Goal: Task Accomplishment & Management: Complete application form

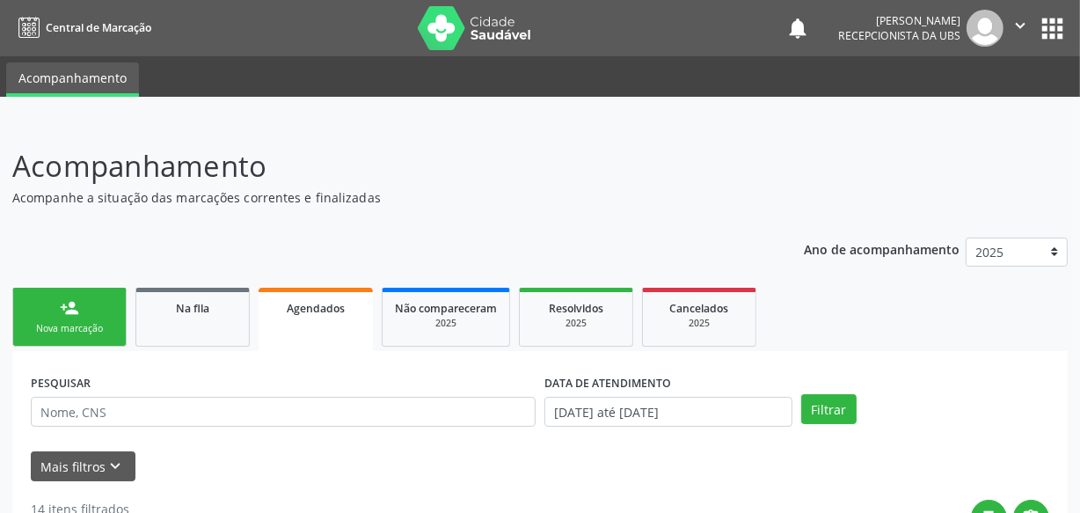
click at [98, 290] on link "person_add Nova marcação" at bounding box center [69, 317] width 114 height 59
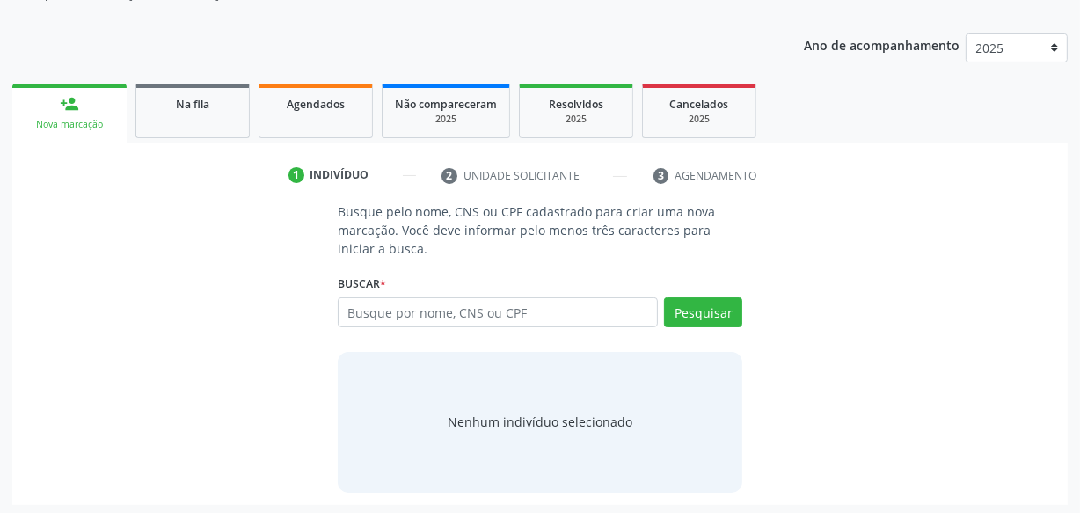
scroll to position [207, 0]
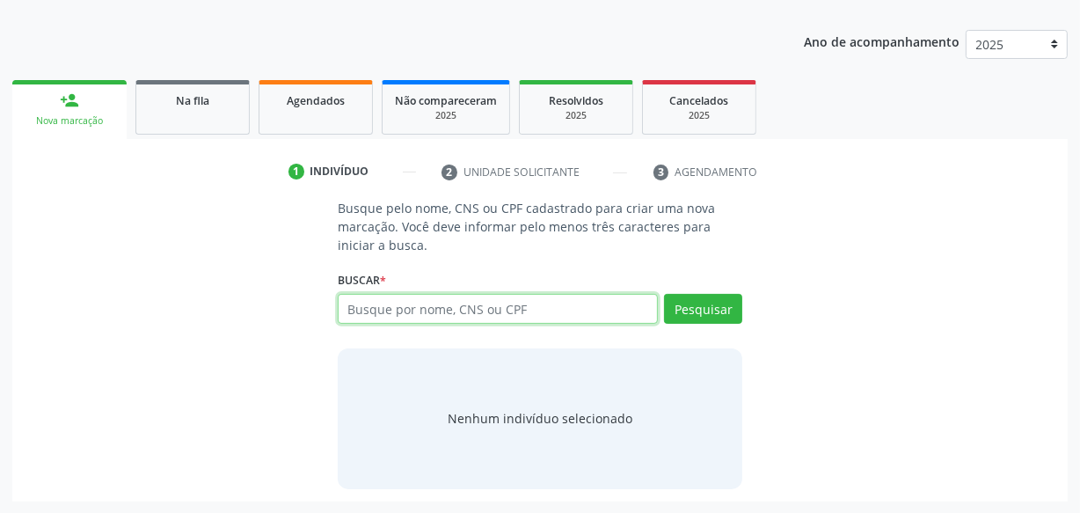
click at [459, 307] on input "text" at bounding box center [498, 309] width 320 height 30
type input "70410910223076"
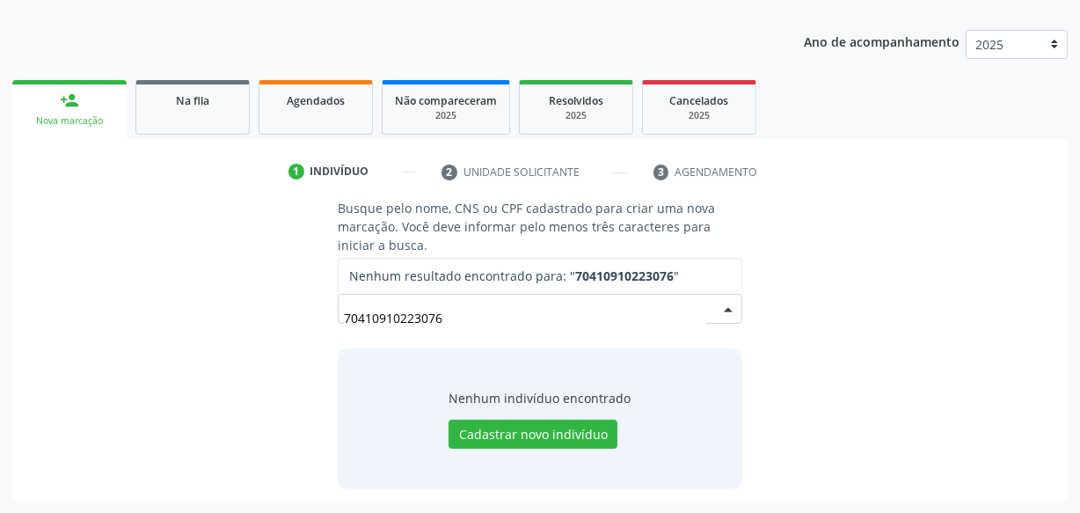
click at [392, 317] on input "70410910223076" at bounding box center [525, 317] width 362 height 35
click at [413, 317] on input "70410910223076" at bounding box center [525, 317] width 362 height 35
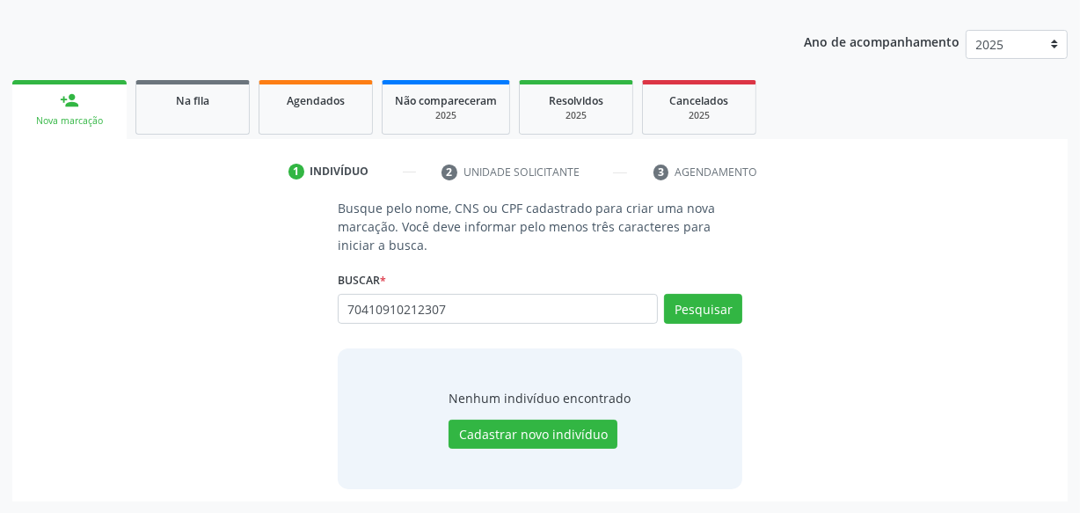
type input "704109102123076"
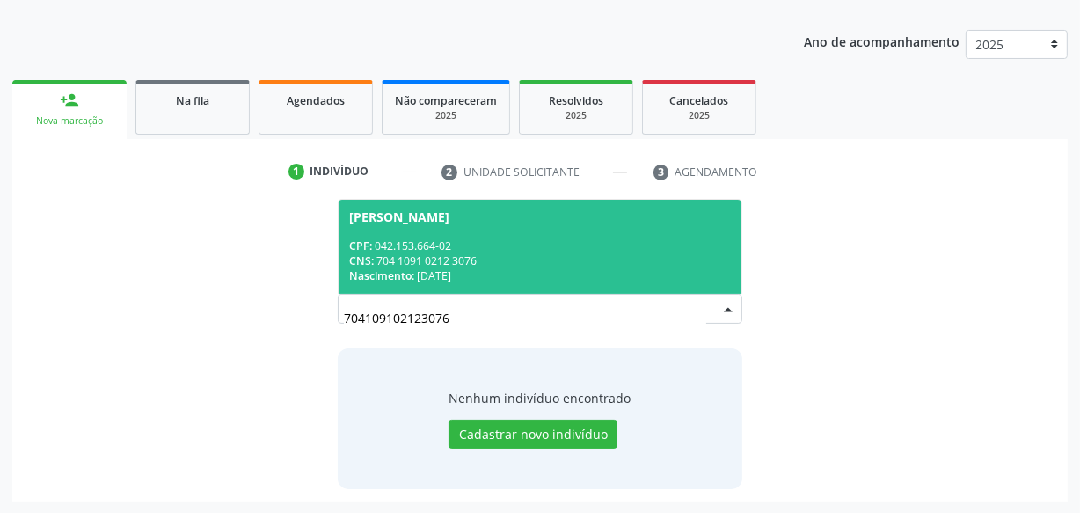
click at [498, 240] on div "CPF: 042.153.664-02" at bounding box center [540, 245] width 382 height 15
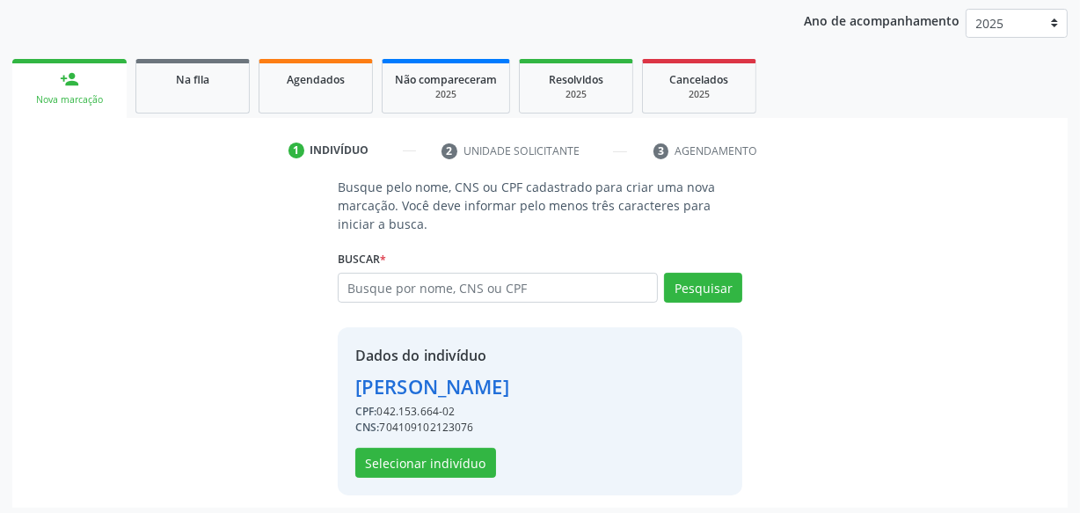
scroll to position [235, 0]
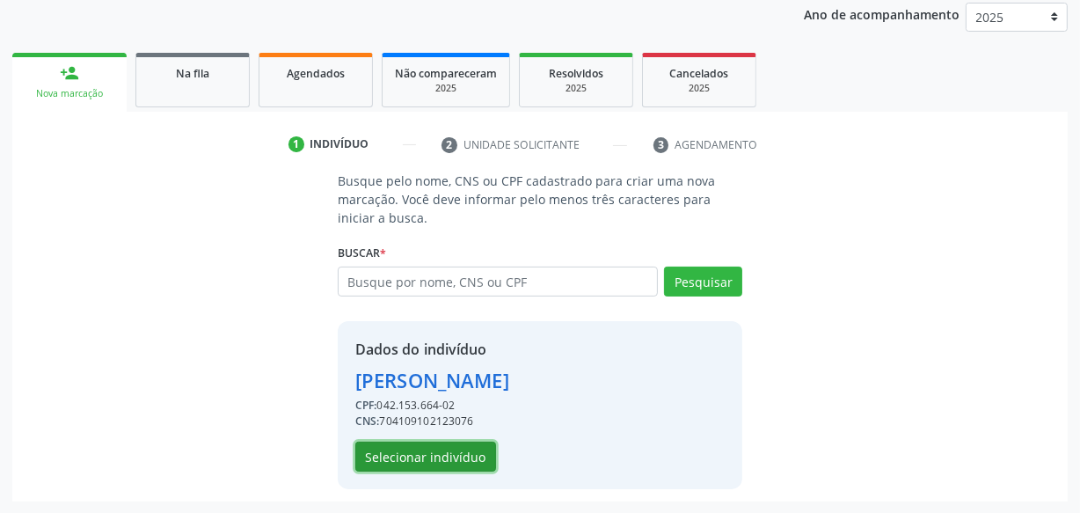
click at [452, 455] on button "Selecionar indivíduo" at bounding box center [425, 456] width 141 height 30
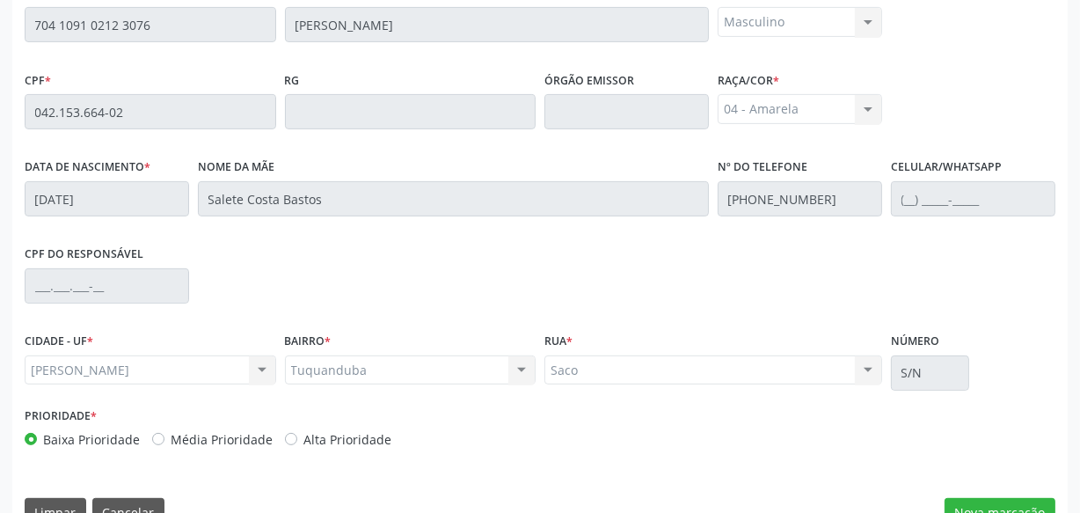
scroll to position [515, 0]
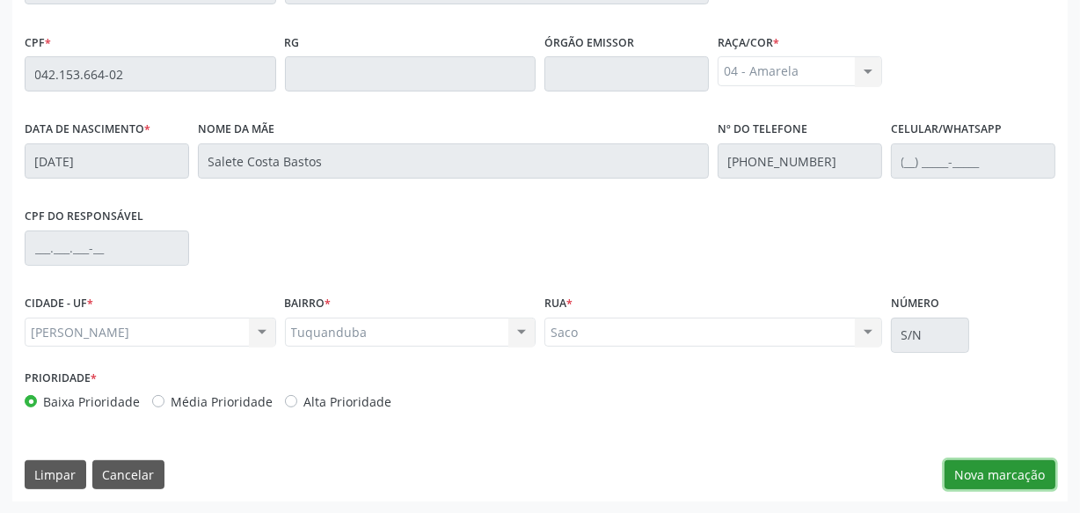
click at [950, 470] on button "Nova marcação" at bounding box center [999, 475] width 111 height 30
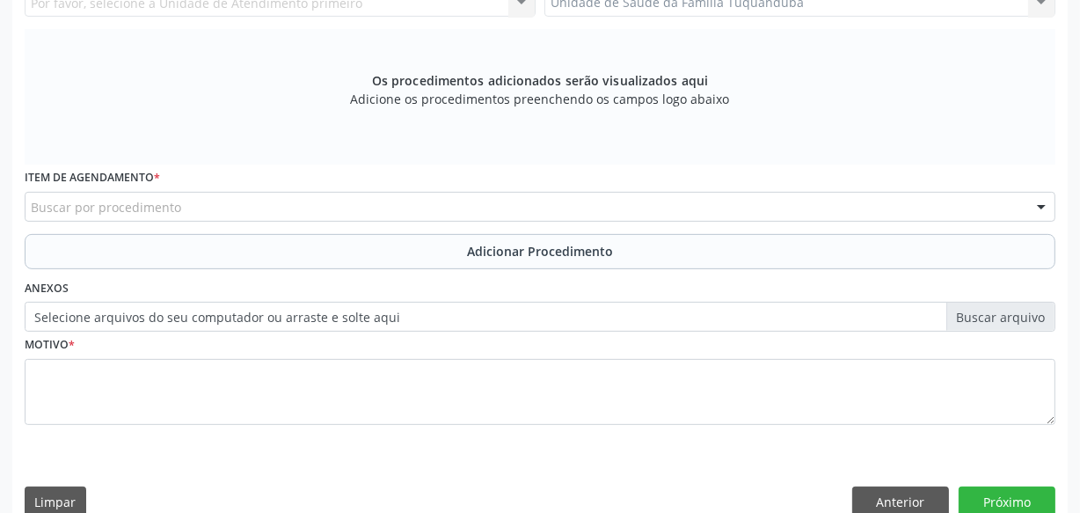
click at [253, 214] on div "Buscar por procedimento" at bounding box center [540, 207] width 1030 height 30
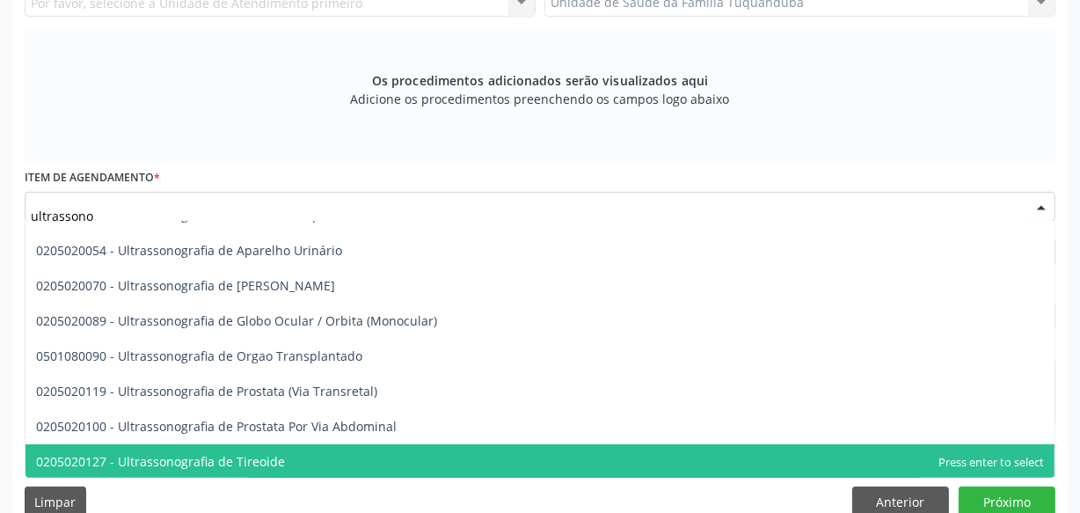
scroll to position [481, 0]
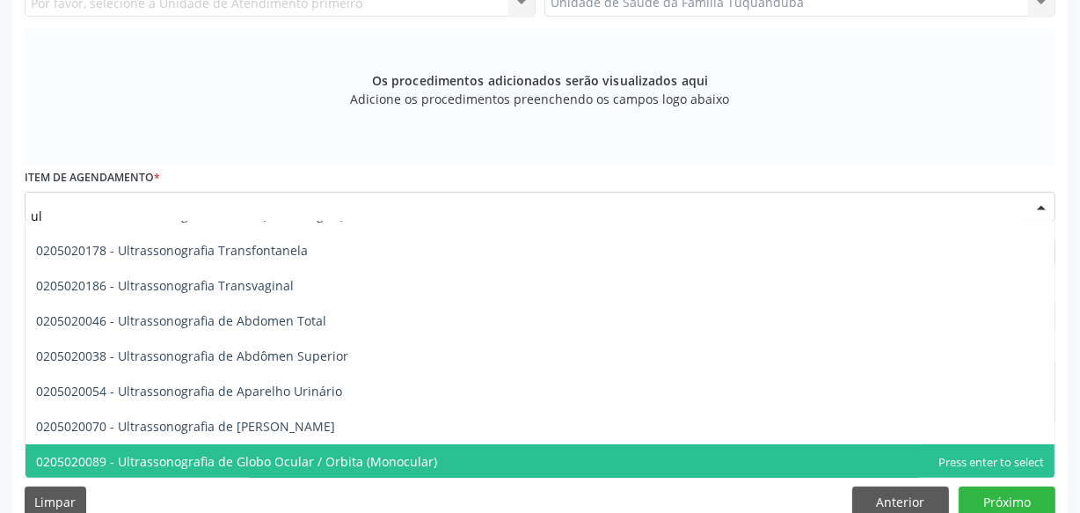
type input "u"
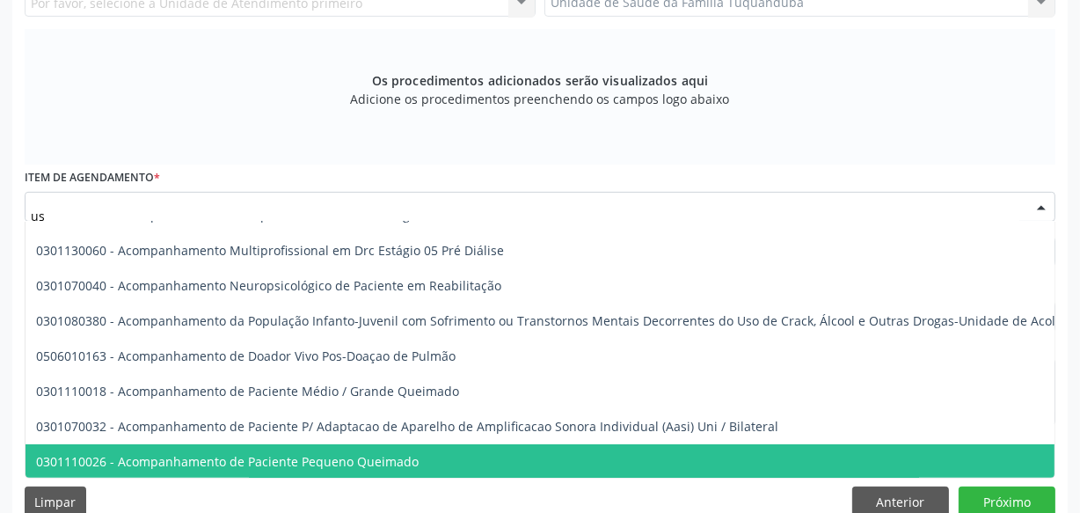
type input "usg"
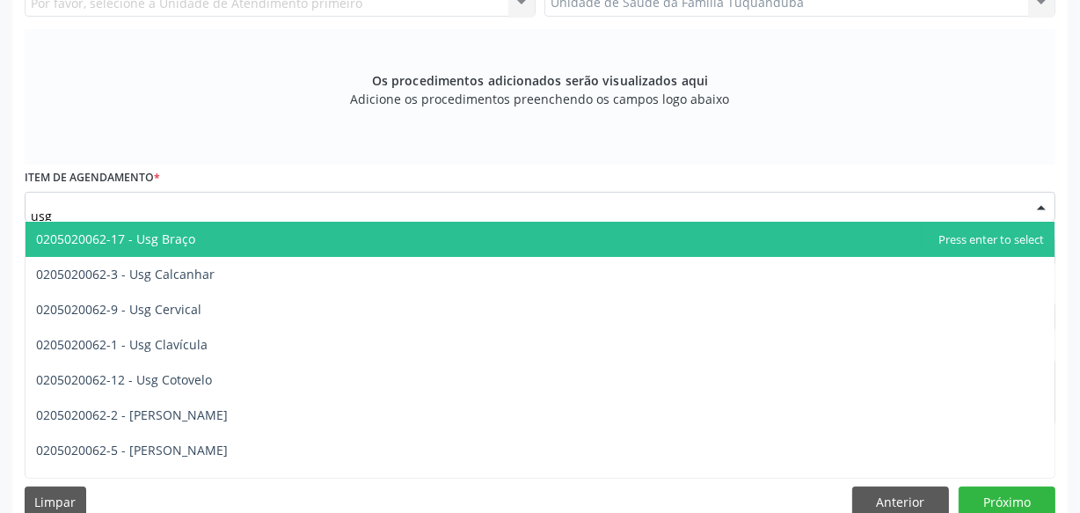
scroll to position [0, 0]
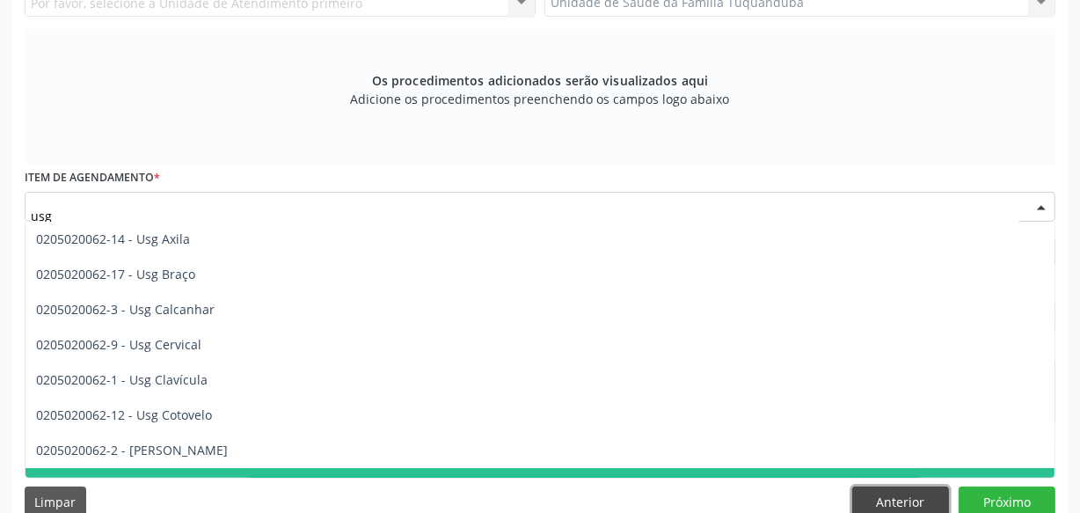
click at [945, 491] on button "Anterior" at bounding box center [900, 501] width 97 height 30
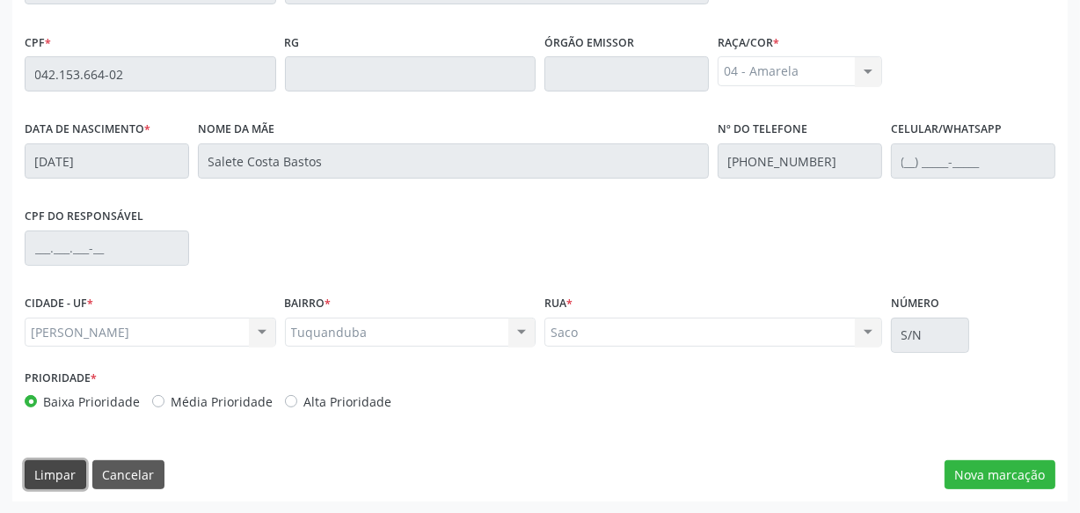
click at [35, 478] on button "Limpar" at bounding box center [56, 475] width 62 height 30
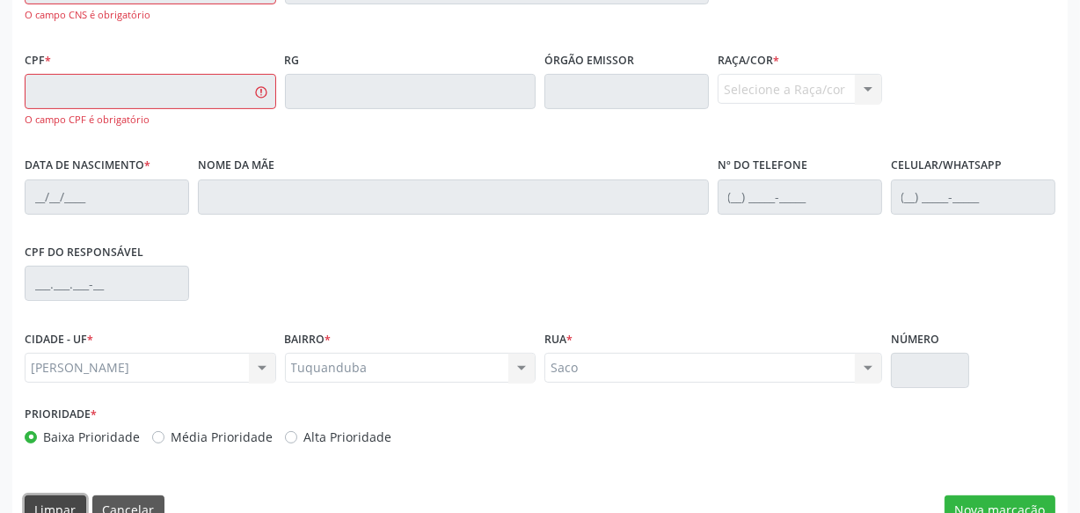
scroll to position [35, 0]
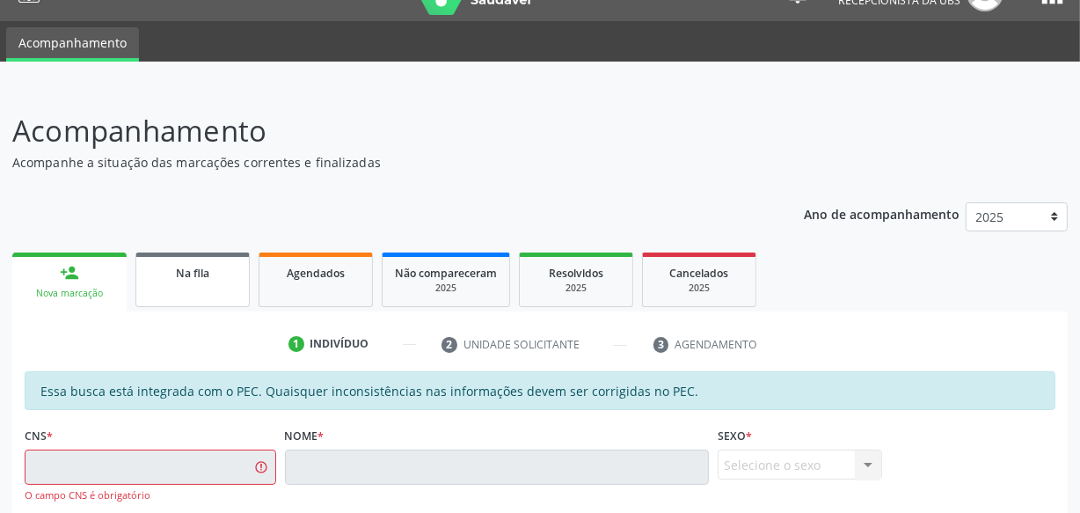
click at [208, 294] on link "Na fila" at bounding box center [192, 279] width 114 height 55
